Goal: Task Accomplishment & Management: Manage account settings

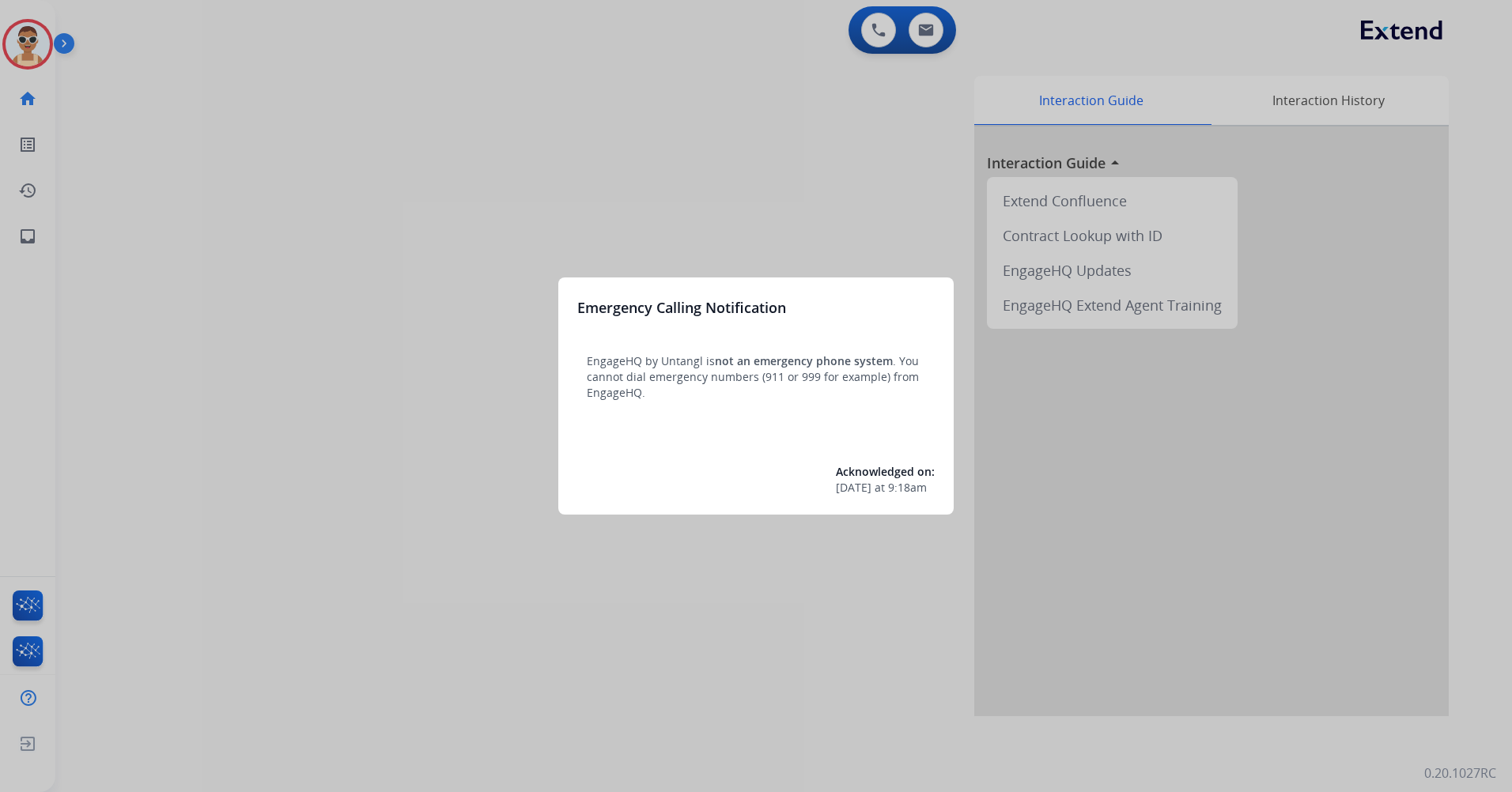
click at [395, 333] on div at bounding box center [756, 396] width 1512 height 792
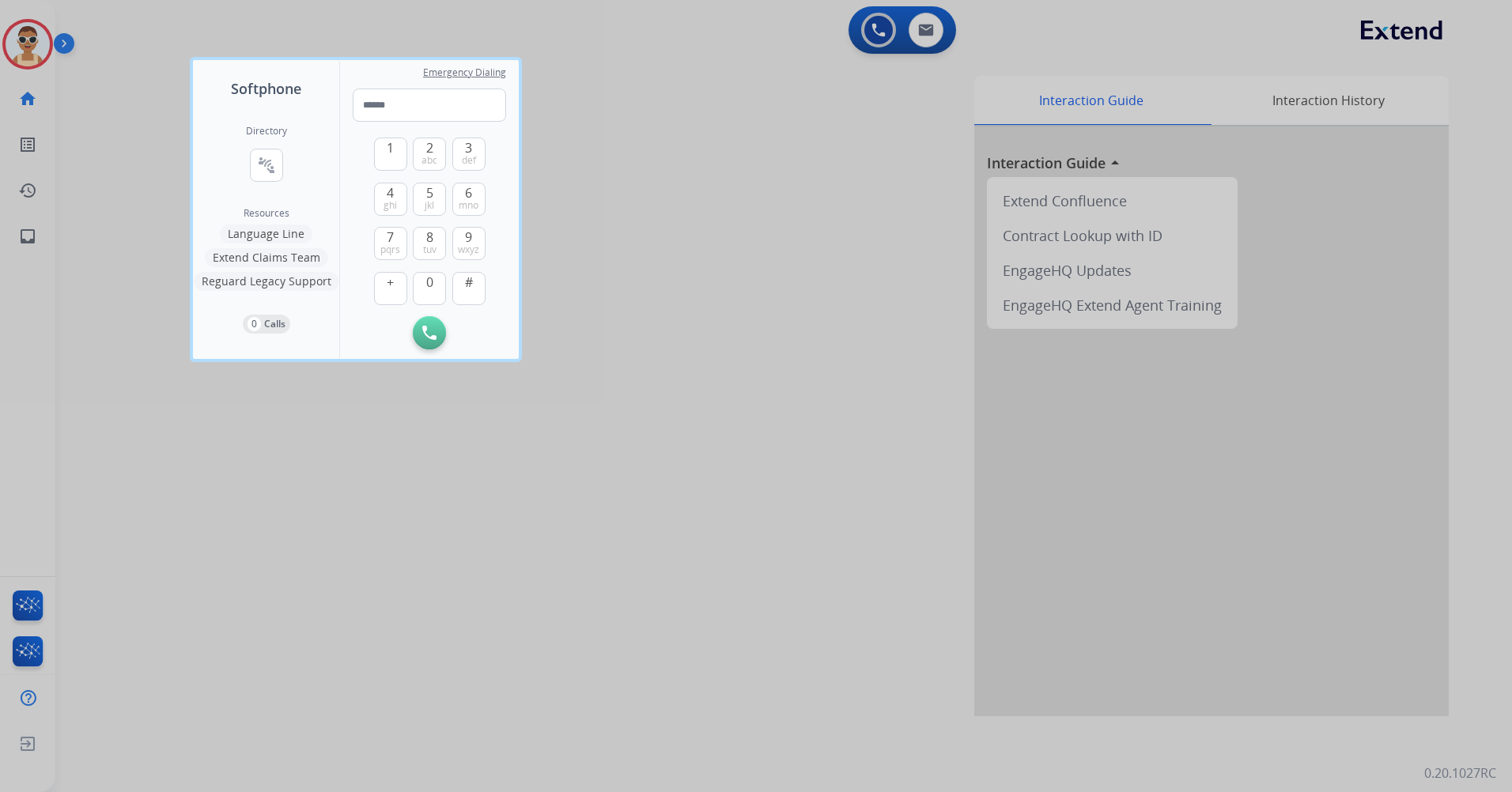
click at [500, 592] on div at bounding box center [756, 396] width 1512 height 792
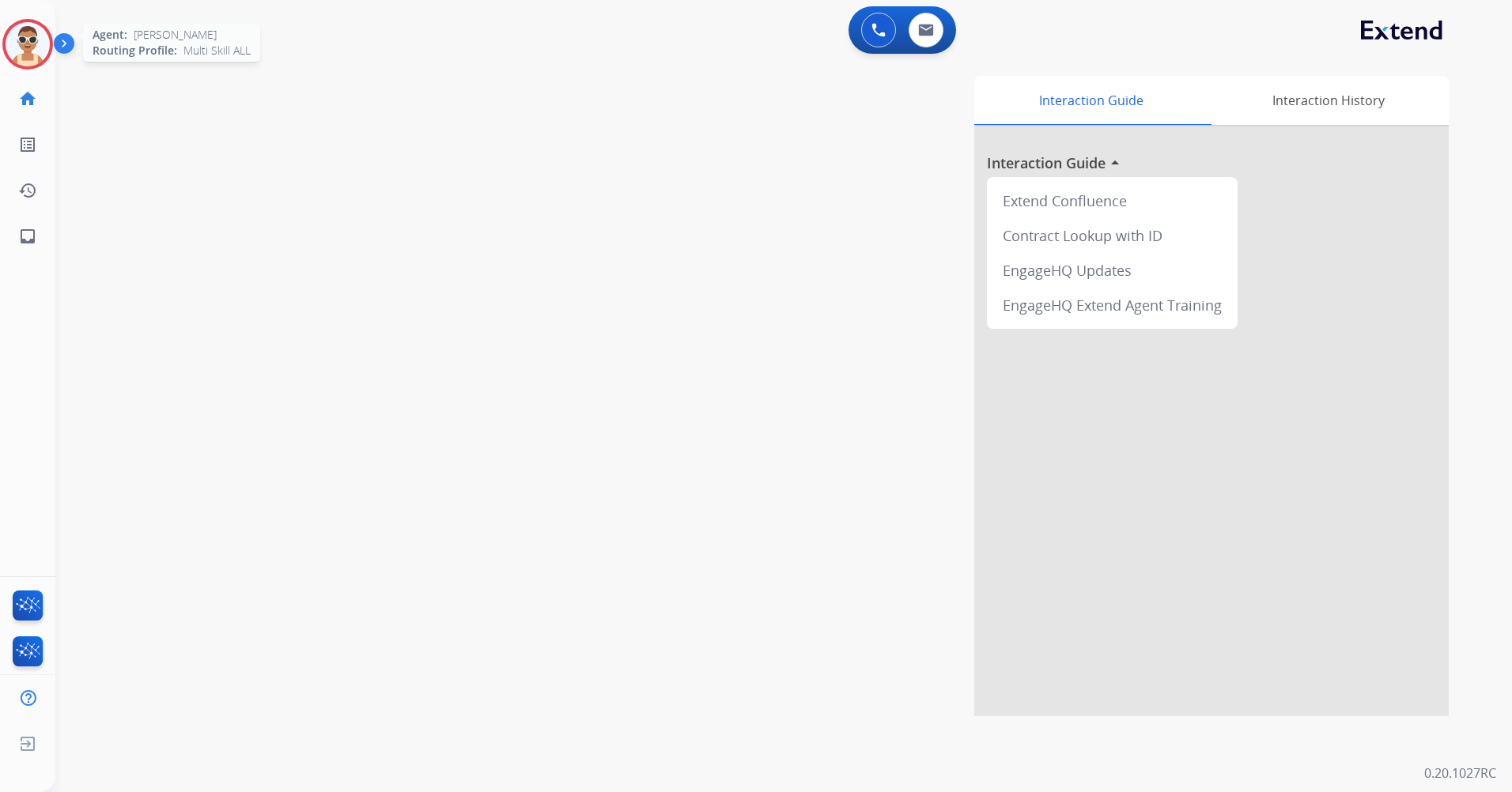
click at [39, 53] on img at bounding box center [27, 44] width 44 height 44
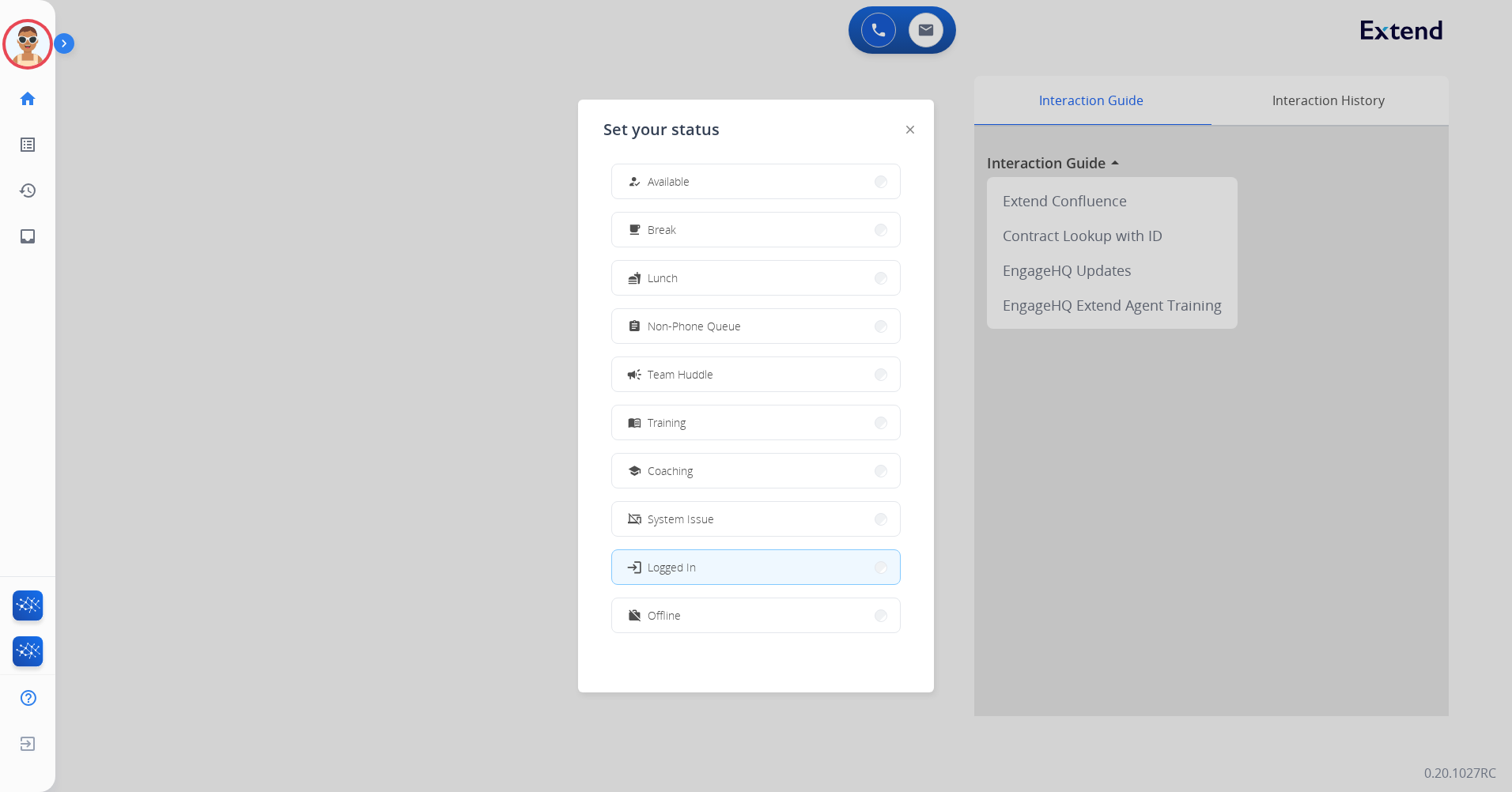
scroll to position [5, 0]
click at [726, 611] on button "work_off Offline" at bounding box center [756, 615] width 288 height 34
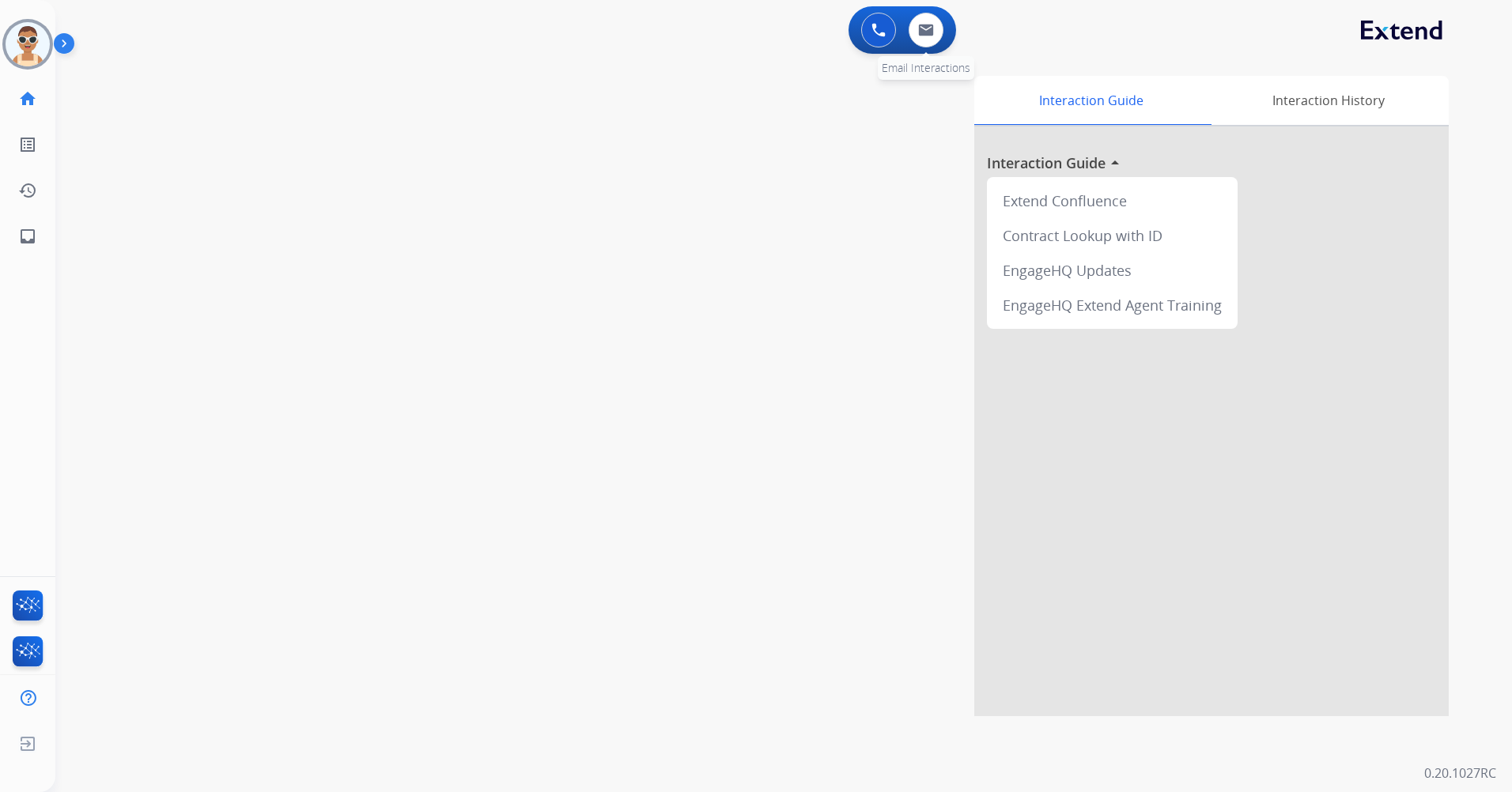
click at [904, 27] on div "0 Email Interactions" at bounding box center [926, 30] width 47 height 35
click at [927, 30] on img at bounding box center [926, 30] width 15 height 13
